Goal: Entertainment & Leisure: Browse casually

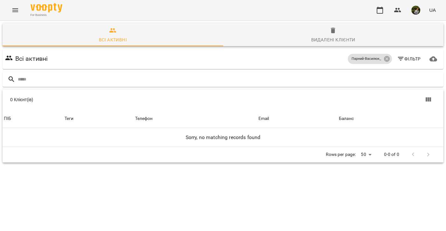
click at [12, 13] on icon "Menu" at bounding box center [15, 10] width 8 height 8
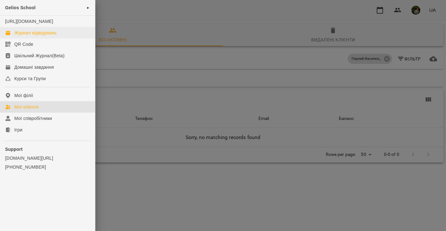
click at [29, 36] on div "Журнал відвідувань" at bounding box center [35, 33] width 42 height 6
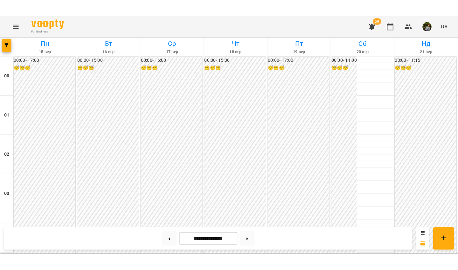
scroll to position [652, 0]
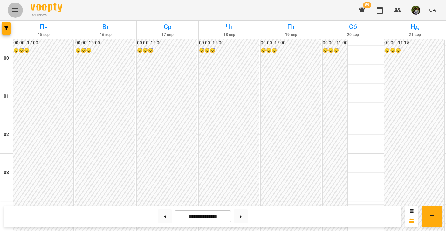
click at [13, 10] on icon "Menu" at bounding box center [15, 10] width 8 height 8
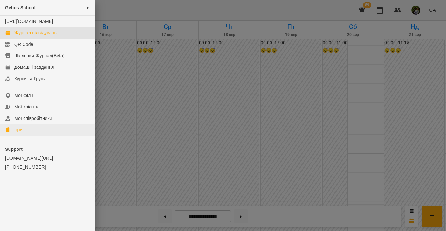
click at [19, 133] on div "Ігри" at bounding box center [18, 130] width 8 height 6
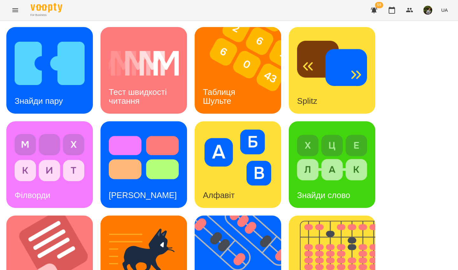
click at [242, 86] on div "Таблиця Шульте" at bounding box center [220, 96] width 51 height 34
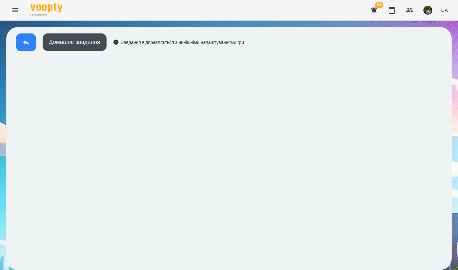
click at [26, 38] on button at bounding box center [26, 42] width 20 height 18
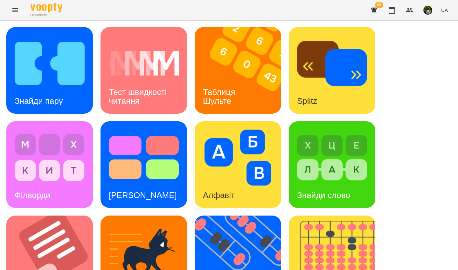
scroll to position [163, 0]
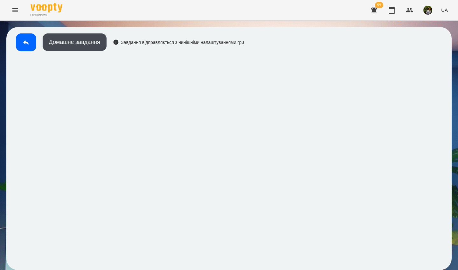
click at [23, 39] on icon at bounding box center [26, 42] width 8 height 8
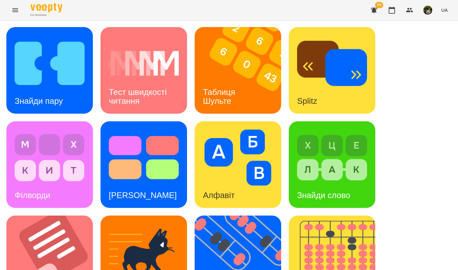
click at [86, 109] on div "Знайди пару" at bounding box center [49, 70] width 86 height 86
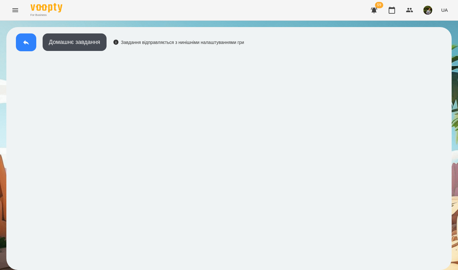
click at [25, 45] on icon at bounding box center [26, 42] width 8 height 8
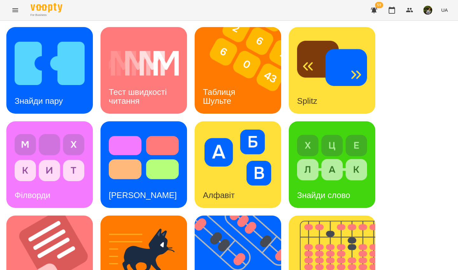
click at [337, 177] on img at bounding box center [332, 157] width 70 height 56
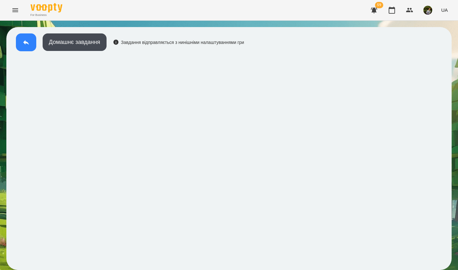
click at [27, 46] on icon at bounding box center [26, 42] width 8 height 8
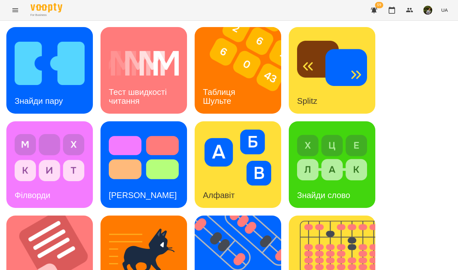
click at [225, 91] on h3 "Таблиця Шульте" at bounding box center [220, 96] width 35 height 18
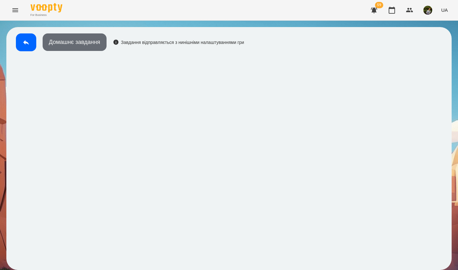
click at [59, 44] on button "Домашнє завдання" at bounding box center [75, 41] width 64 height 17
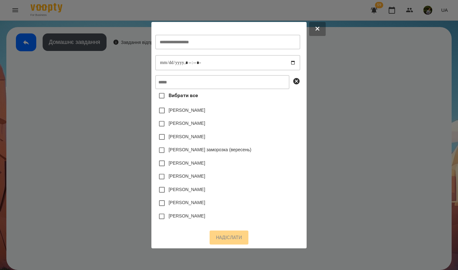
drag, startPoint x: 335, startPoint y: 0, endPoint x: 59, endPoint y: 44, distance: 278.8
click at [59, 44] on div at bounding box center [229, 135] width 458 height 270
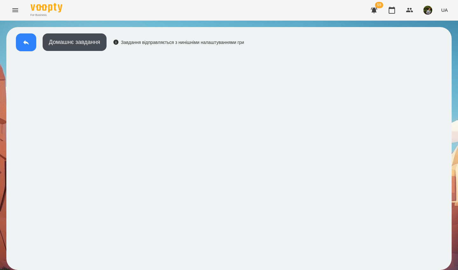
click at [24, 47] on button at bounding box center [26, 42] width 20 height 18
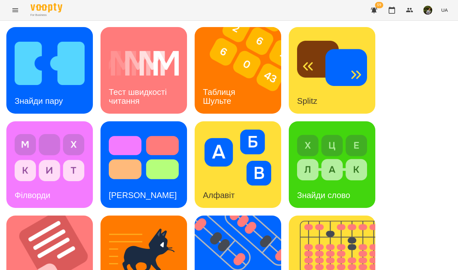
scroll to position [227, 0]
drag, startPoint x: 124, startPoint y: 64, endPoint x: 63, endPoint y: 147, distance: 103.8
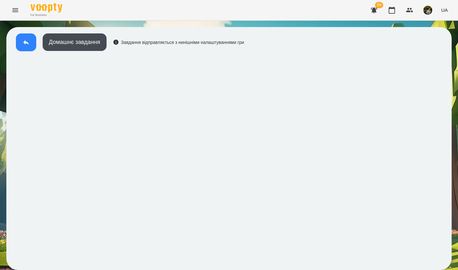
click at [24, 41] on icon at bounding box center [26, 42] width 8 height 8
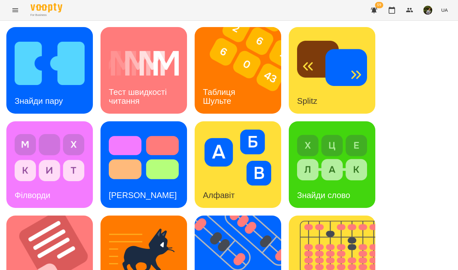
scroll to position [227, 0]
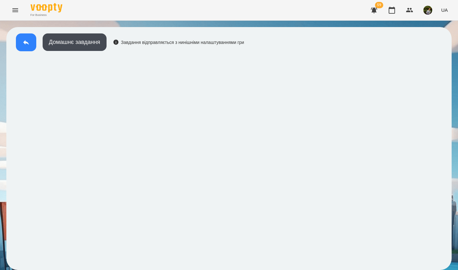
click at [23, 42] on icon at bounding box center [26, 42] width 8 height 8
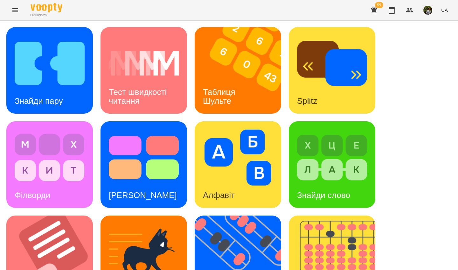
scroll to position [120, 0]
click at [353, 129] on img at bounding box center [332, 157] width 70 height 56
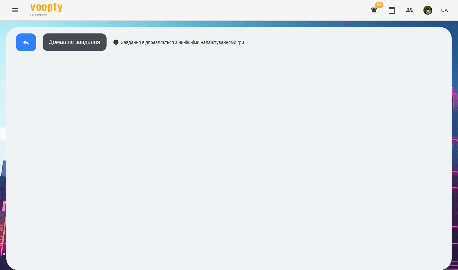
click at [22, 42] on button at bounding box center [26, 42] width 20 height 18
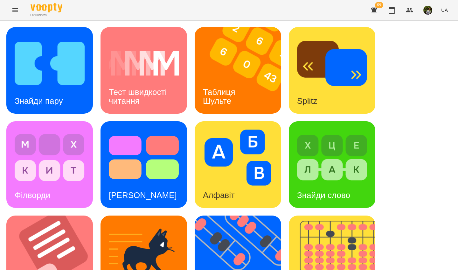
click at [328, 174] on img at bounding box center [332, 157] width 70 height 56
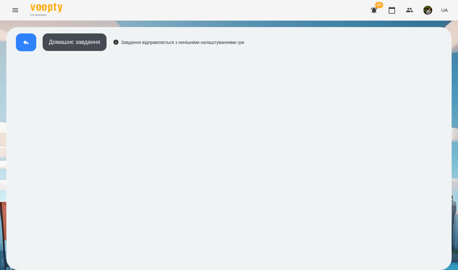
click at [27, 41] on icon at bounding box center [26, 42] width 8 height 8
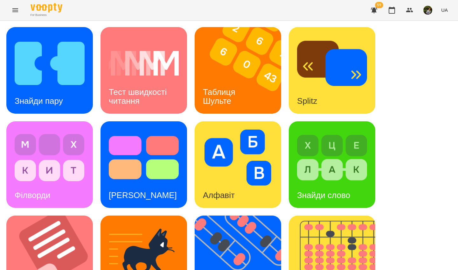
drag, startPoint x: 126, startPoint y: 63, endPoint x: 48, endPoint y: 79, distance: 79.0
click at [48, 79] on img at bounding box center [50, 63] width 70 height 56
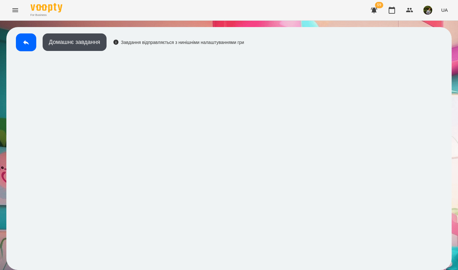
click at [22, 44] on button at bounding box center [26, 42] width 20 height 18
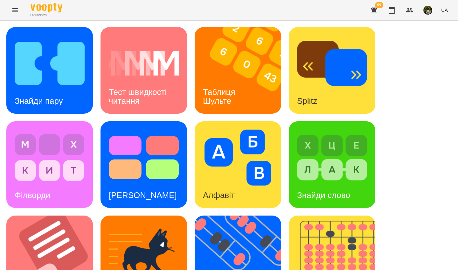
scroll to position [227, 0]
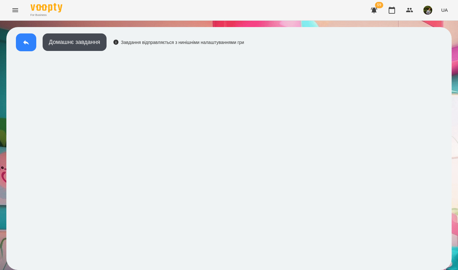
click at [26, 49] on button at bounding box center [26, 42] width 20 height 18
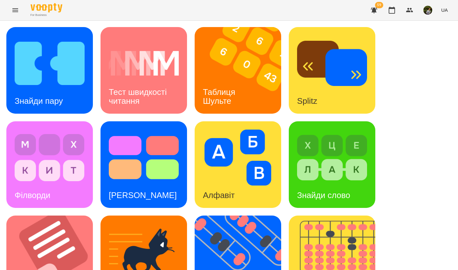
scroll to position [227, 0]
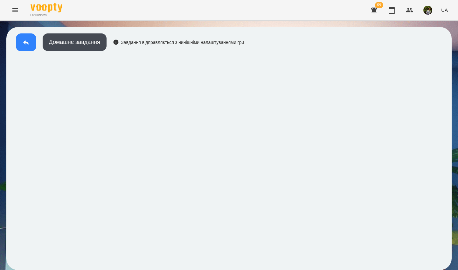
click at [23, 43] on icon at bounding box center [26, 42] width 8 height 8
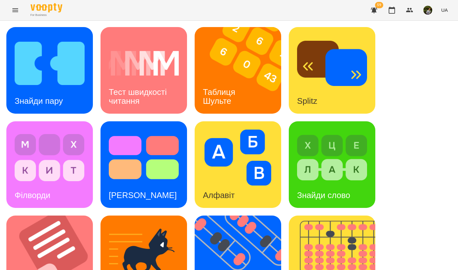
scroll to position [227, 0]
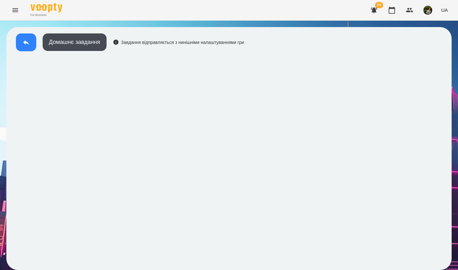
click at [25, 43] on icon at bounding box center [26, 42] width 6 height 5
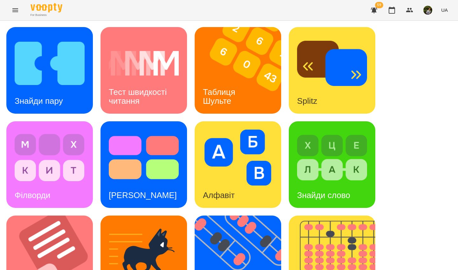
click at [77, 84] on img at bounding box center [50, 63] width 70 height 56
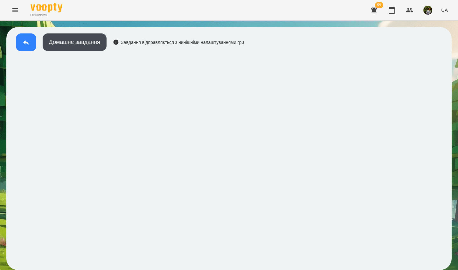
click at [24, 45] on icon at bounding box center [26, 42] width 8 height 8
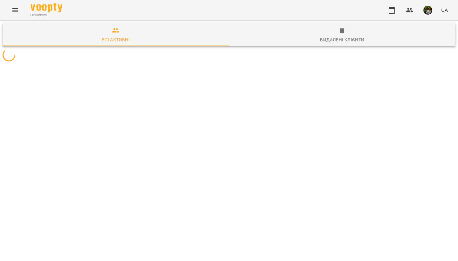
click at [16, 8] on icon "Menu" at bounding box center [15, 10] width 8 height 8
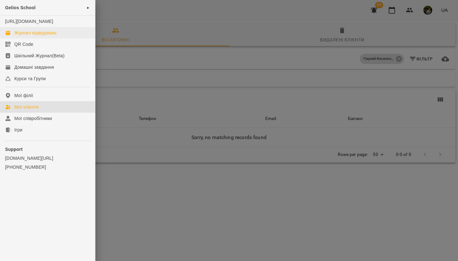
click at [41, 36] on div "Журнал відвідувань" at bounding box center [35, 33] width 42 height 6
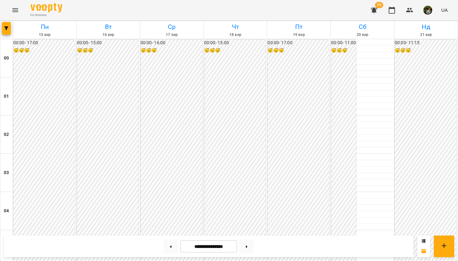
scroll to position [375, 0]
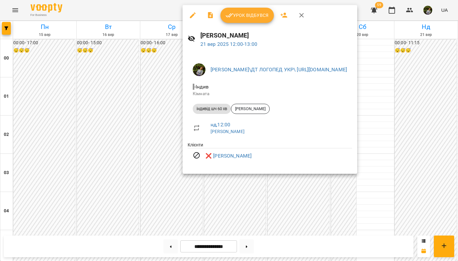
click at [433, 213] on div at bounding box center [229, 130] width 458 height 261
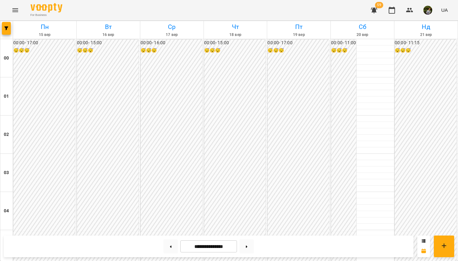
scroll to position [392, 0]
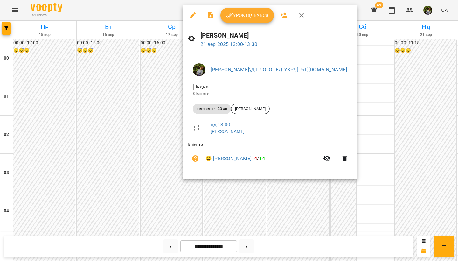
click at [253, 17] on span "Урок відбувся" at bounding box center [246, 15] width 43 height 8
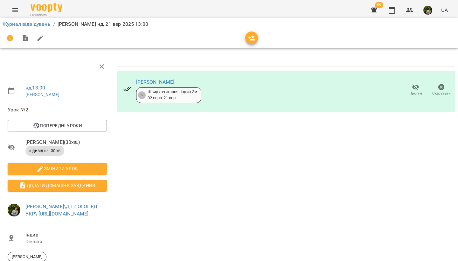
click at [11, 3] on div "For Business 59 UA" at bounding box center [229, 10] width 458 height 20
click at [15, 10] on icon "Menu" at bounding box center [15, 10] width 6 height 4
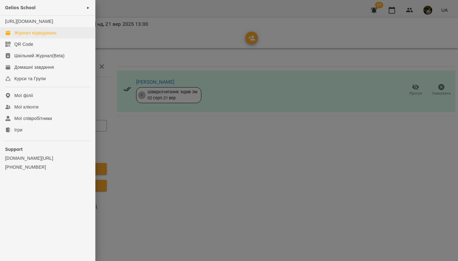
click at [23, 36] on div "Журнал відвідувань" at bounding box center [35, 33] width 42 height 6
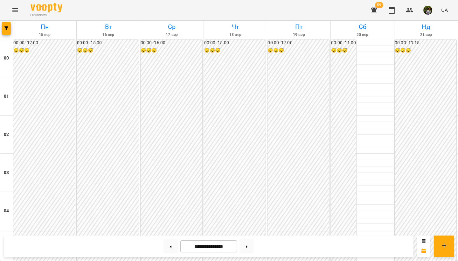
scroll to position [376, 0]
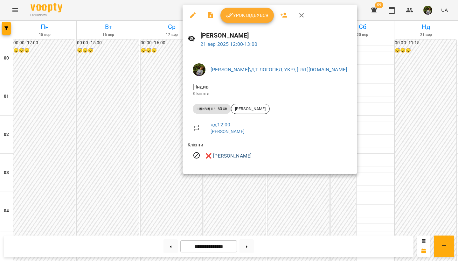
click at [236, 152] on link "❌ Худяков Данііл" at bounding box center [228, 156] width 46 height 8
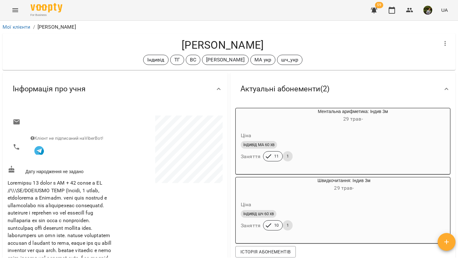
click at [17, 8] on icon "Menu" at bounding box center [15, 10] width 8 height 8
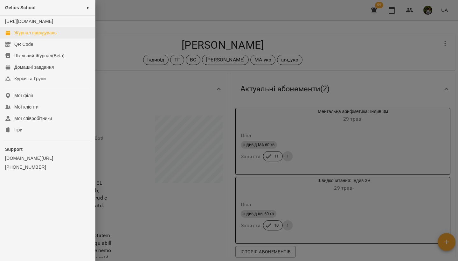
click at [23, 36] on div "Журнал відвідувань" at bounding box center [35, 33] width 42 height 6
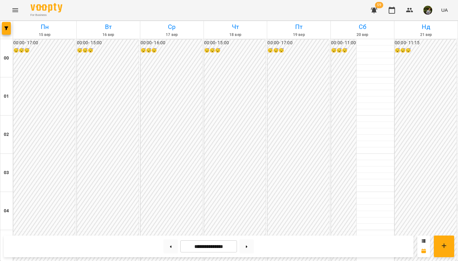
scroll to position [411, 0]
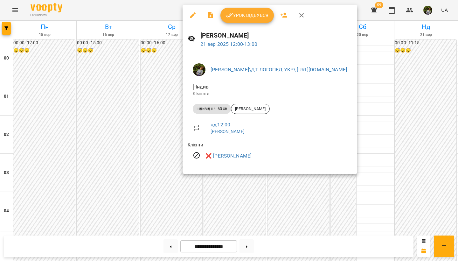
click at [193, 13] on icon "button" at bounding box center [193, 15] width 8 height 8
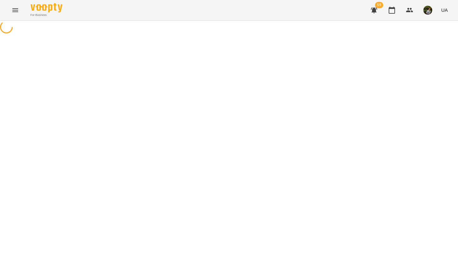
select select "**********"
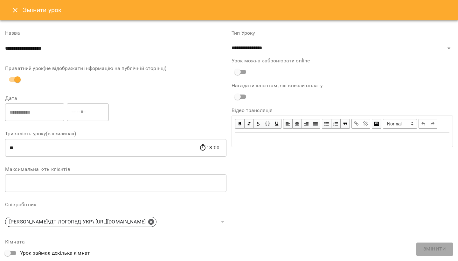
click at [13, 8] on icon "Close" at bounding box center [15, 10] width 8 height 8
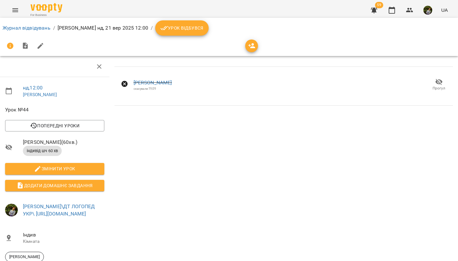
scroll to position [0, 3]
click at [16, 10] on icon "Menu" at bounding box center [15, 10] width 8 height 8
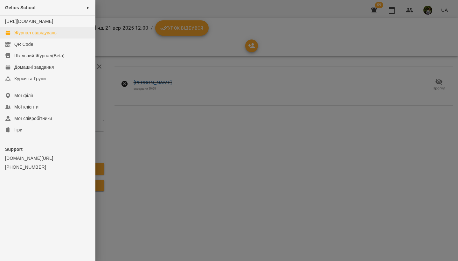
click at [32, 36] on div "Журнал відвідувань" at bounding box center [35, 33] width 42 height 6
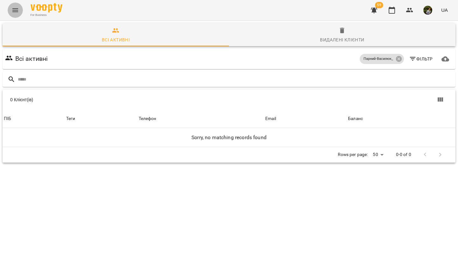
click at [15, 12] on icon "Menu" at bounding box center [15, 10] width 8 height 8
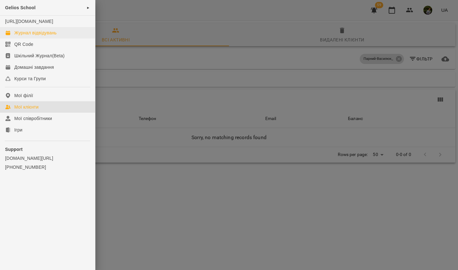
click at [27, 36] on div "Журнал відвідувань" at bounding box center [35, 33] width 42 height 6
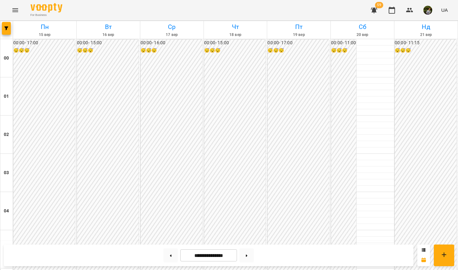
scroll to position [607, 0]
click at [247, 254] on button at bounding box center [246, 255] width 14 height 14
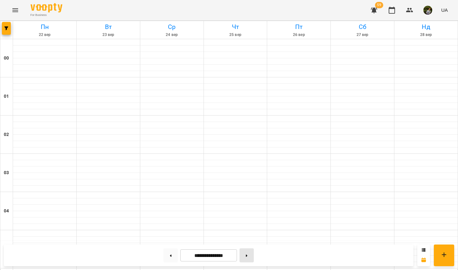
type input "**********"
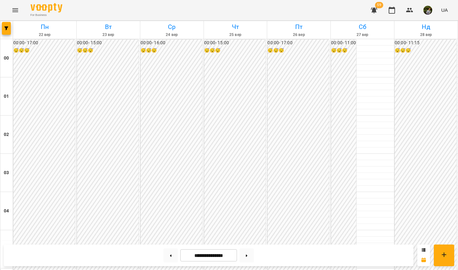
scroll to position [518, 0]
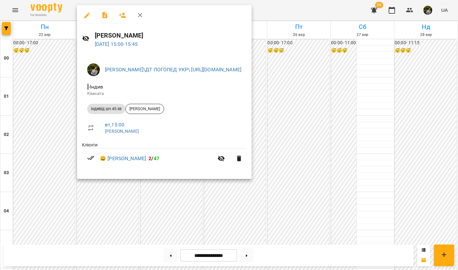
click at [42, 171] on div at bounding box center [229, 135] width 458 height 270
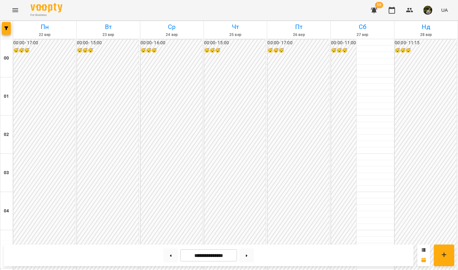
scroll to position [610, 0]
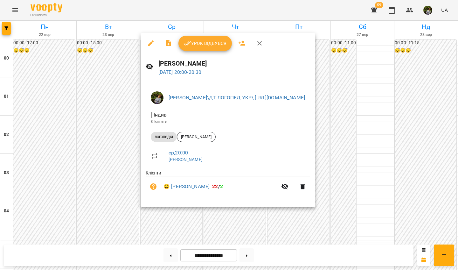
click at [44, 221] on div at bounding box center [229, 135] width 458 height 270
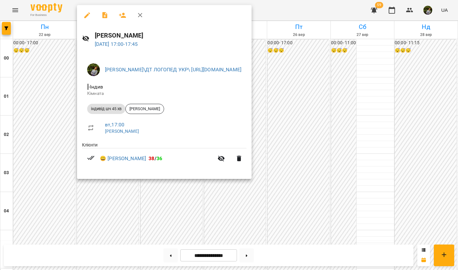
click at [35, 113] on div at bounding box center [229, 135] width 458 height 270
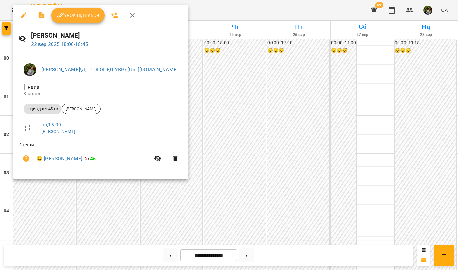
click at [34, 190] on div at bounding box center [229, 135] width 458 height 270
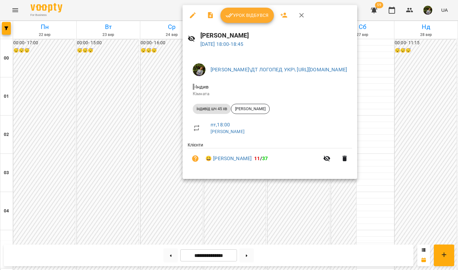
click at [311, 219] on div at bounding box center [229, 135] width 458 height 270
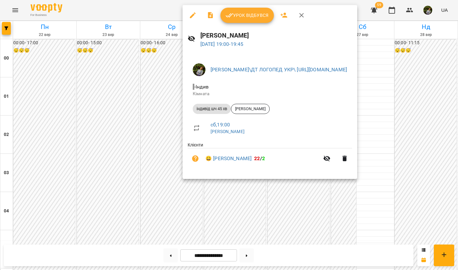
click at [311, 207] on div at bounding box center [229, 135] width 458 height 270
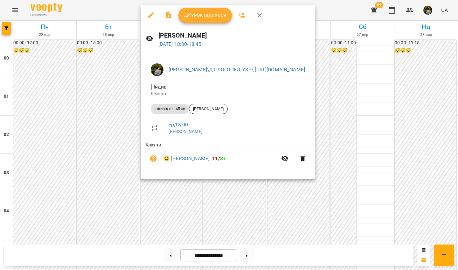
click at [315, 213] on div at bounding box center [229, 135] width 458 height 270
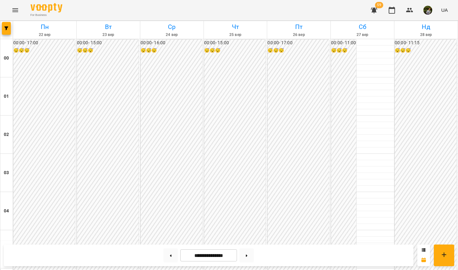
scroll to position [323, 0]
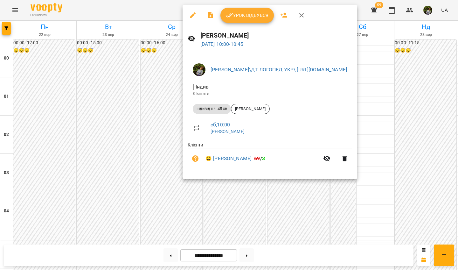
click at [361, 204] on div at bounding box center [229, 135] width 458 height 270
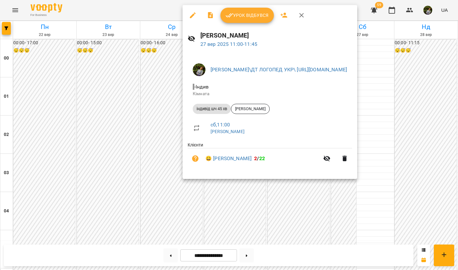
click at [368, 205] on div at bounding box center [229, 135] width 458 height 270
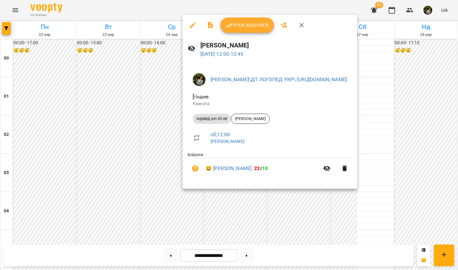
click at [364, 205] on div at bounding box center [229, 135] width 458 height 270
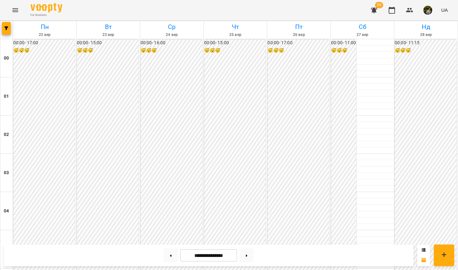
scroll to position [377, 0]
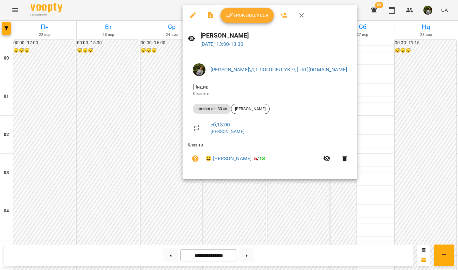
click at [432, 219] on div at bounding box center [229, 135] width 458 height 270
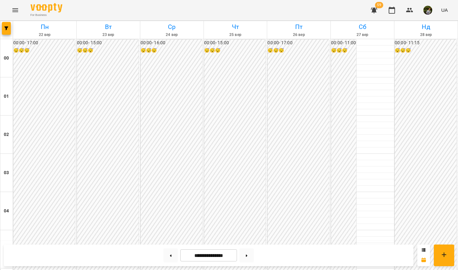
scroll to position [143, 0]
